Goal: Information Seeking & Learning: Learn about a topic

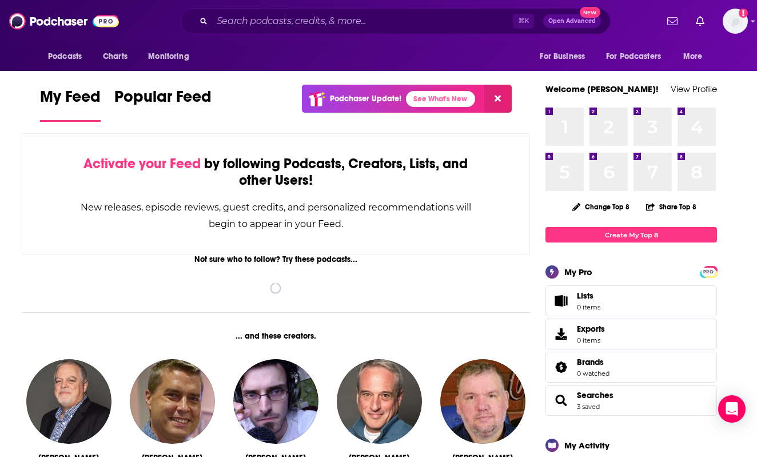
scroll to position [1, 0]
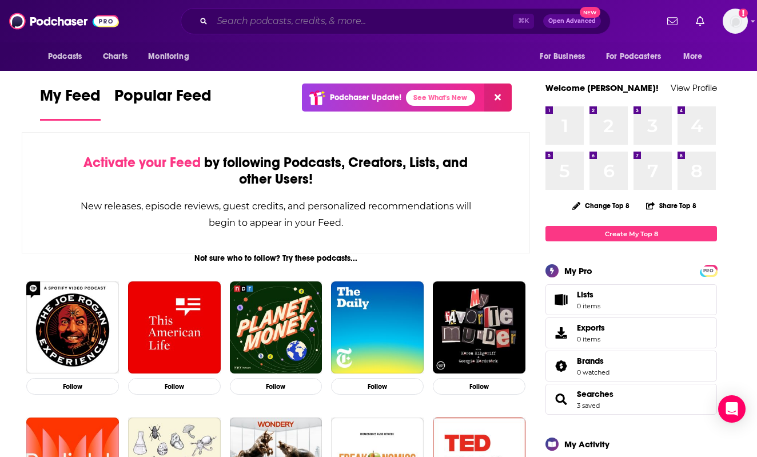
click at [271, 18] on input "Search podcasts, credits, & more..." at bounding box center [362, 21] width 301 height 18
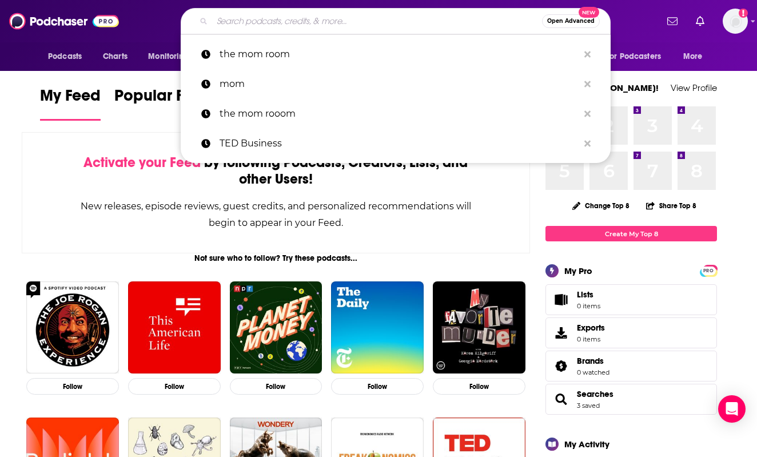
paste input "The [PERSON_NAME] Show"
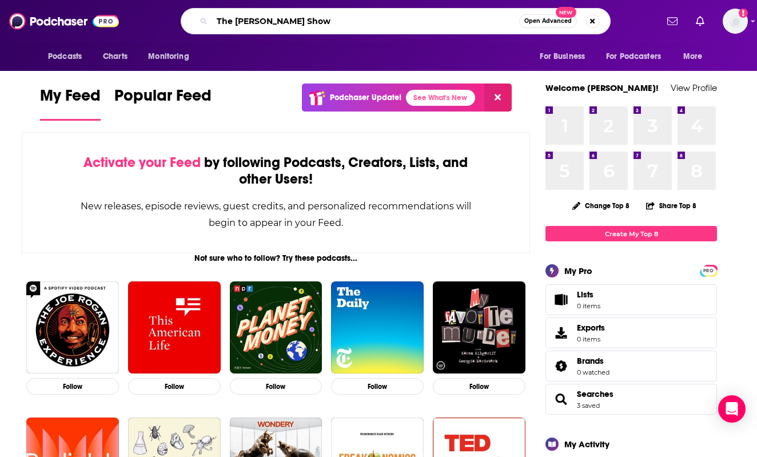
type input "The [PERSON_NAME] Show"
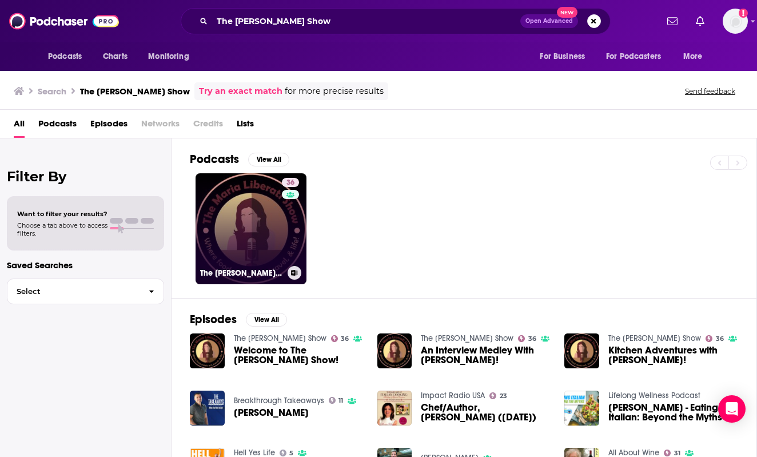
click at [249, 229] on link "36 The [PERSON_NAME] Show" at bounding box center [250, 228] width 111 height 111
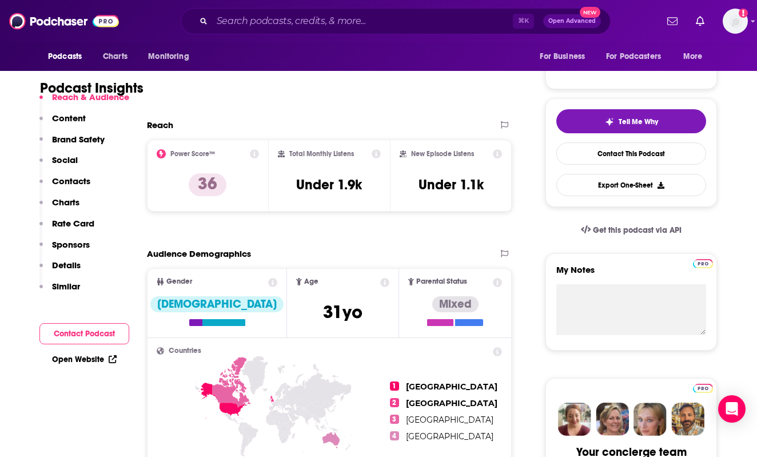
scroll to position [210, 0]
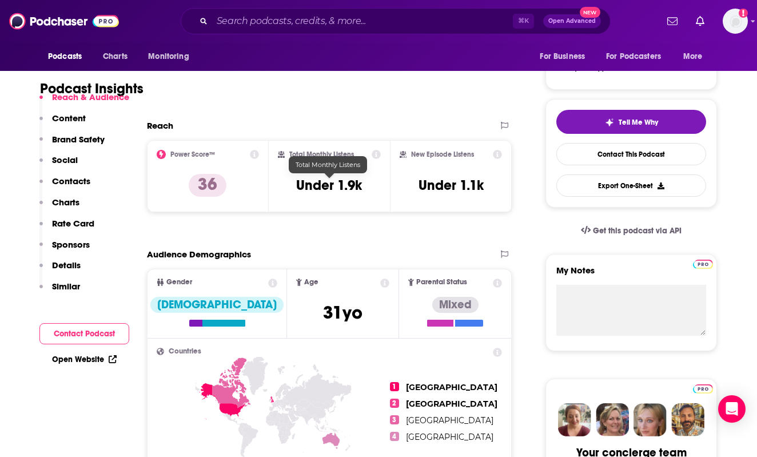
click at [339, 185] on h3 "Under 1.9k" at bounding box center [329, 185] width 66 height 17
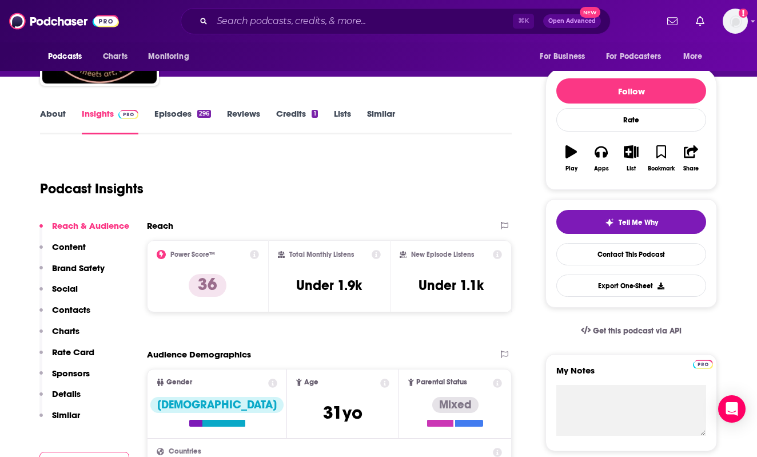
scroll to position [111, 0]
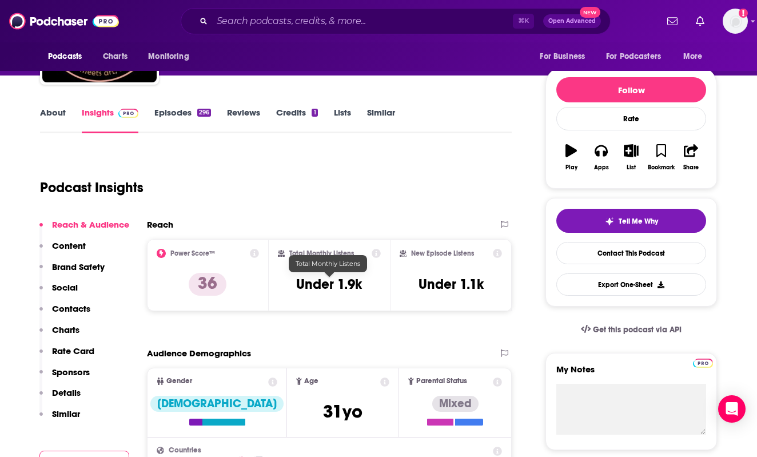
click at [328, 287] on h3 "Under 1.9k" at bounding box center [329, 283] width 66 height 17
click at [346, 285] on h3 "Under 1.9k" at bounding box center [329, 283] width 66 height 17
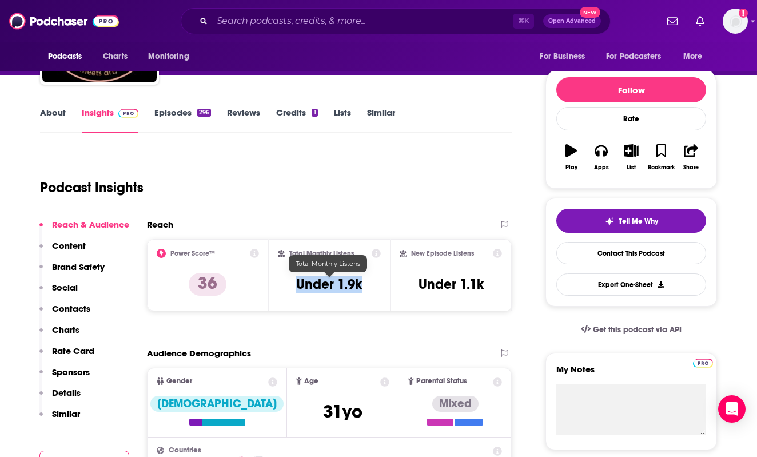
click at [346, 285] on h3 "Under 1.9k" at bounding box center [329, 283] width 66 height 17
click at [359, 285] on h3 "Under 1.9k" at bounding box center [329, 283] width 66 height 17
drag, startPoint x: 366, startPoint y: 283, endPoint x: 295, endPoint y: 283, distance: 71.4
click at [295, 283] on div "Total Monthly Listens Under 1.9k" at bounding box center [329, 275] width 103 height 53
copy h3 "Under 1.9k"
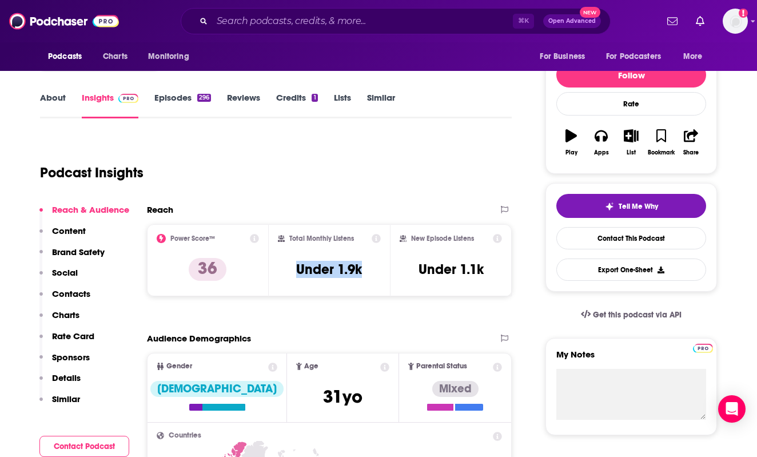
scroll to position [62, 0]
